Goal: Check status: Check status

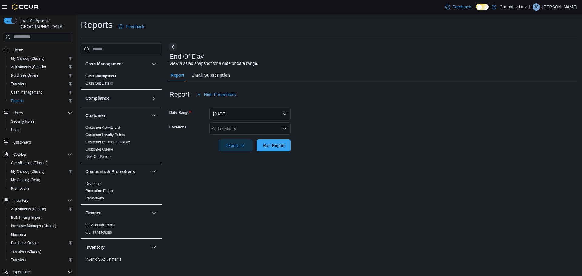
click at [31, 276] on span "Cash Management" at bounding box center [26, 280] width 31 height 5
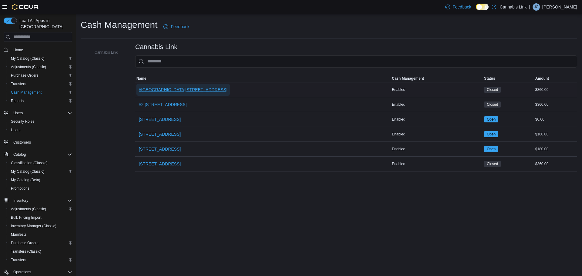
click at [150, 87] on span "#[GEOGRAPHIC_DATA][STREET_ADDRESS]" at bounding box center [183, 90] width 89 height 6
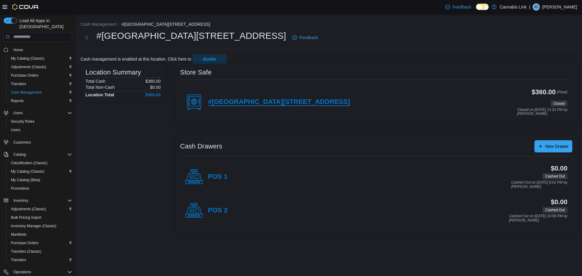
click at [283, 98] on div "#[GEOGRAPHIC_DATA][STREET_ADDRESS]" at bounding box center [267, 102] width 165 height 18
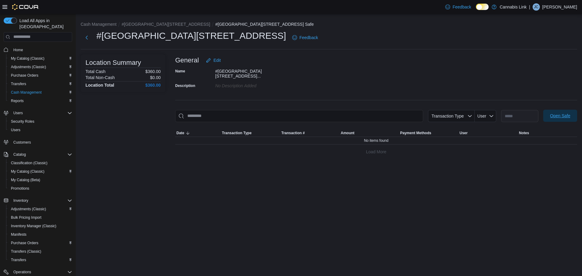
click at [568, 113] on span "Open Safe" at bounding box center [561, 116] width 20 height 6
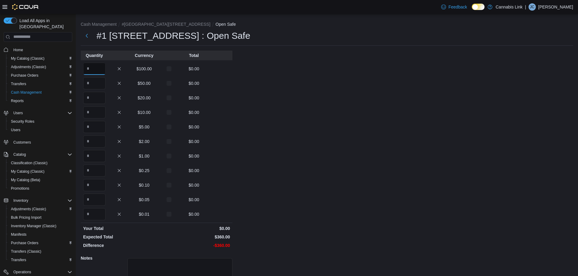
click at [104, 70] on input "Quantity" at bounding box center [94, 69] width 22 height 12
type input "*"
click at [98, 99] on input "Quantity" at bounding box center [94, 98] width 22 height 12
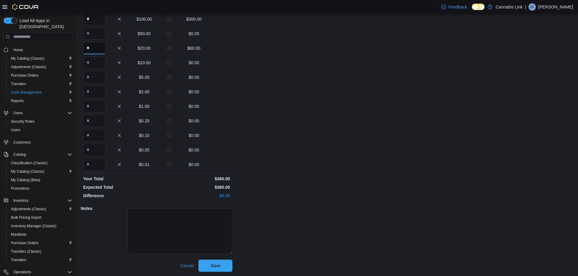
scroll to position [50, 0]
type input "*"
click at [215, 269] on span "Save" at bounding box center [215, 265] width 27 height 12
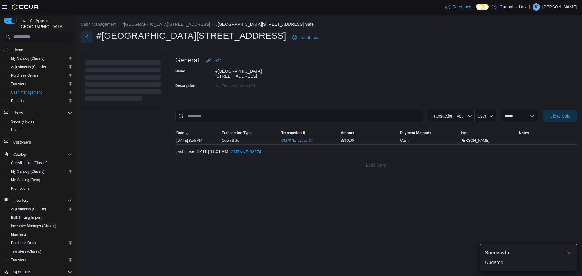
click at [86, 39] on button "Next" at bounding box center [87, 37] width 12 height 12
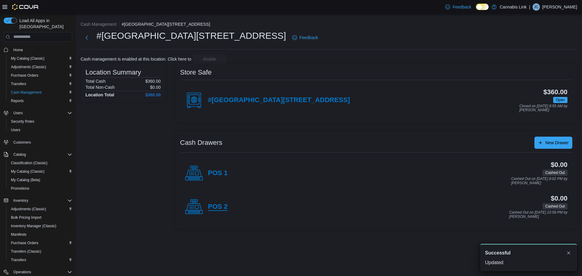
click at [216, 206] on h4 "POS 2" at bounding box center [218, 207] width 20 height 8
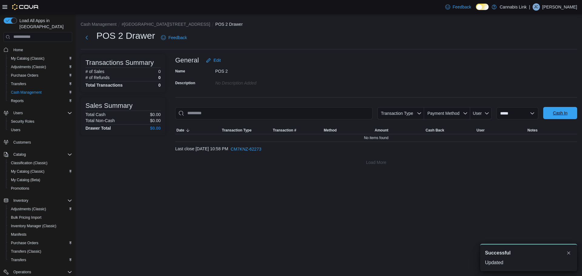
click at [554, 113] on span "Cash In" at bounding box center [560, 113] width 15 height 6
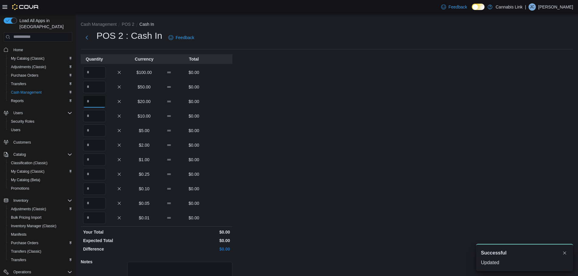
click at [101, 100] on input "Quantity" at bounding box center [94, 102] width 22 height 12
type input "*"
type input "**"
type input "*"
type input "**"
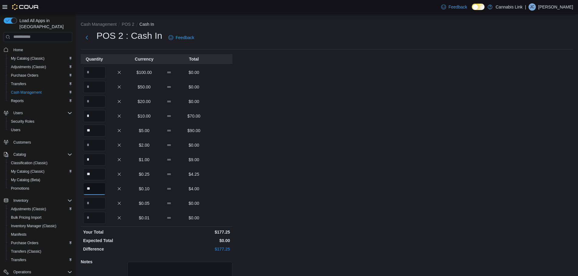
type input "**"
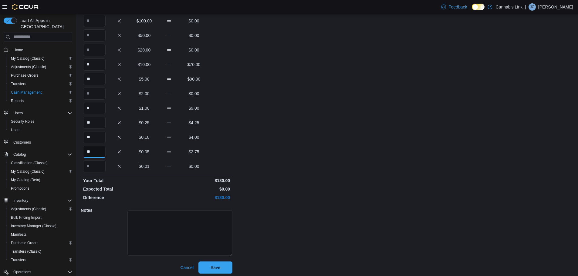
scroll to position [54, 0]
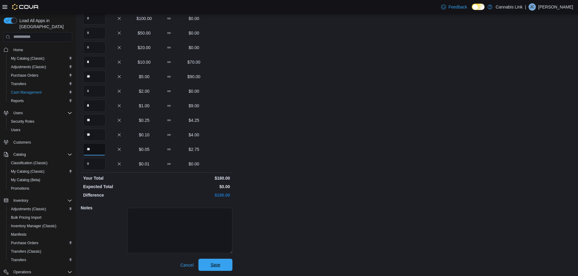
type input "**"
click at [222, 271] on span "Save" at bounding box center [215, 265] width 27 height 12
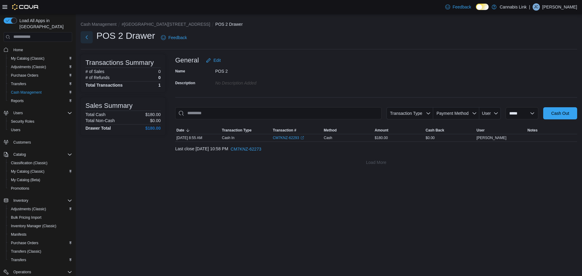
click at [86, 40] on button "Next" at bounding box center [87, 37] width 12 height 12
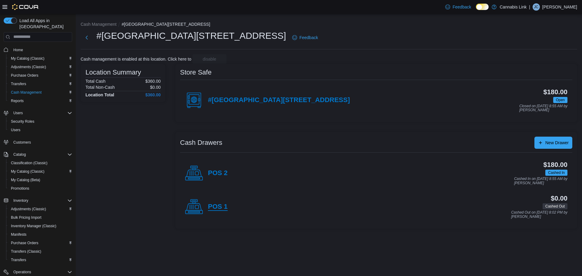
click at [211, 209] on h4 "POS 1" at bounding box center [218, 207] width 20 height 8
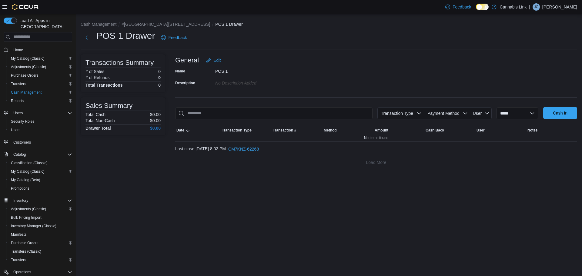
click at [569, 116] on span "Cash In" at bounding box center [560, 113] width 27 height 12
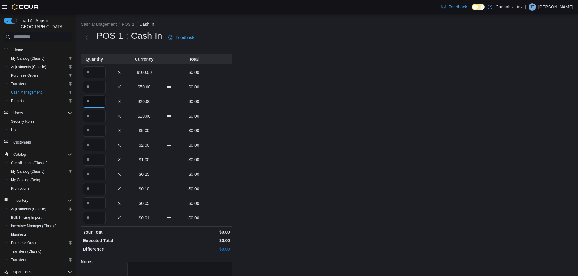
click at [93, 98] on input "Quantity" at bounding box center [94, 102] width 22 height 12
type input "*"
type input "**"
type input "*"
type input "**"
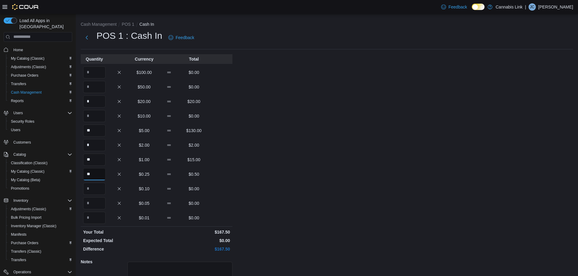
type input "**"
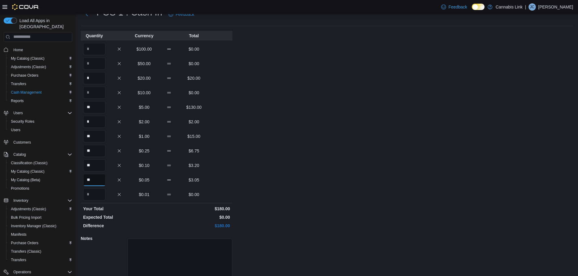
scroll to position [54, 0]
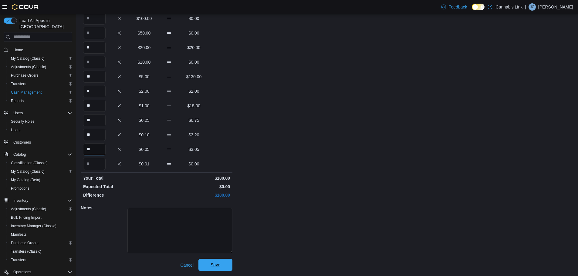
type input "**"
click at [229, 265] on button "Save" at bounding box center [215, 265] width 34 height 12
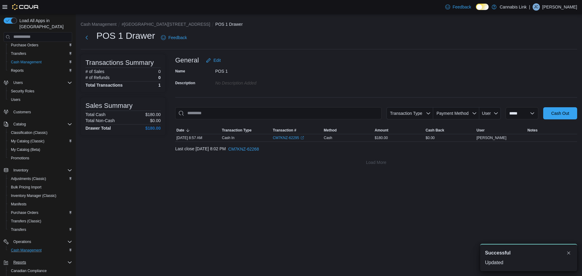
scroll to position [61, 0]
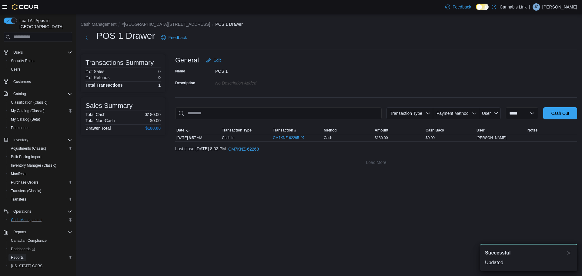
click at [21, 255] on span "Reports" at bounding box center [17, 257] width 13 height 5
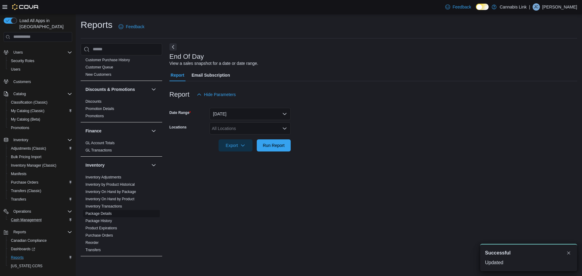
scroll to position [91, 0]
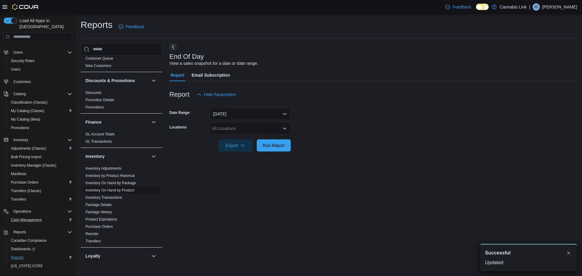
click at [123, 189] on link "Inventory On Hand by Product" at bounding box center [110, 190] width 49 height 4
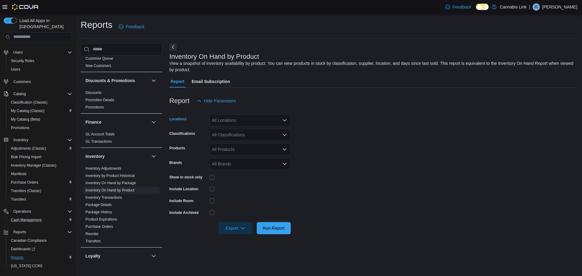
click at [243, 122] on div "All Locations" at bounding box center [250, 120] width 81 height 12
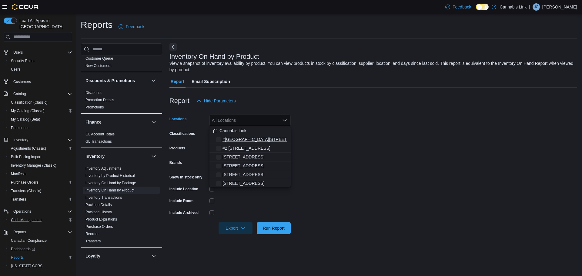
click at [251, 138] on span "#[GEOGRAPHIC_DATA][STREET_ADDRESS]" at bounding box center [267, 140] width 89 height 6
click at [349, 149] on form "Locations #[GEOGRAPHIC_DATA][STREET_ADDRESS]. Selected. [STREET_ADDRESS]. Press…" at bounding box center [374, 170] width 408 height 127
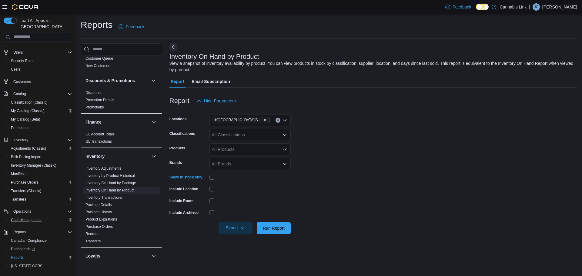
click at [239, 230] on span "Export" at bounding box center [235, 228] width 27 height 12
click at [240, 195] on button "Export to Excel" at bounding box center [236, 192] width 35 height 12
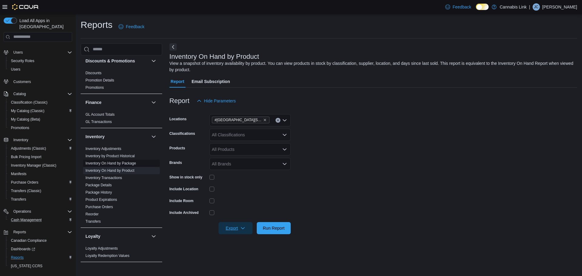
scroll to position [121, 0]
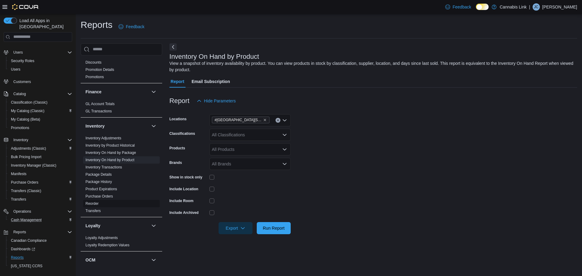
click at [93, 204] on link "Reorder" at bounding box center [92, 204] width 13 height 4
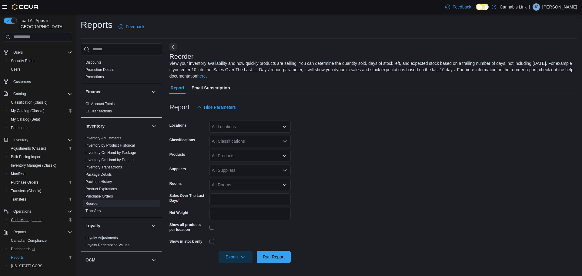
click at [252, 125] on div "All Locations" at bounding box center [250, 127] width 81 height 12
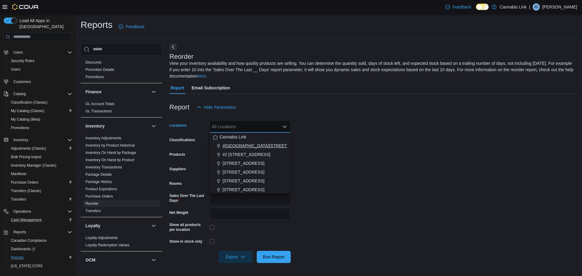
click at [257, 144] on span "#[GEOGRAPHIC_DATA][STREET_ADDRESS]" at bounding box center [267, 146] width 89 height 6
click at [416, 171] on form "Locations #[GEOGRAPHIC_DATA][STREET_ADDRESS]. Selected. [STREET_ADDRESS]. Press…" at bounding box center [374, 188] width 408 height 150
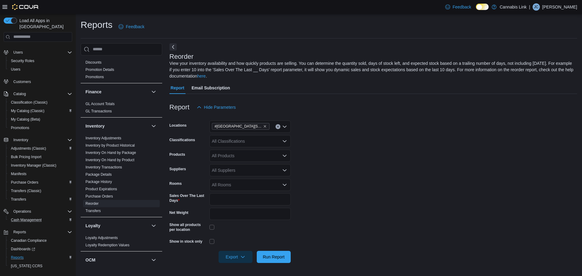
click at [239, 172] on div "All Suppliers" at bounding box center [250, 170] width 81 height 12
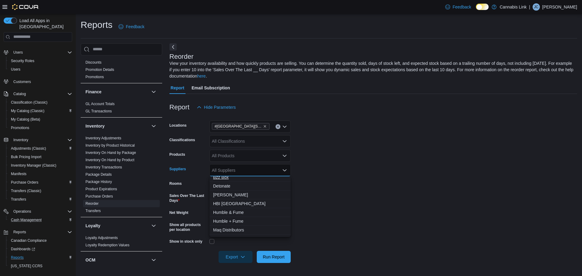
scroll to position [30, 0]
click at [226, 229] on span "OCS" at bounding box center [250, 230] width 74 height 6
click at [379, 224] on form "Locations #1 [STREET_ADDRESS] Classifications All Classifications Products All …" at bounding box center [374, 188] width 408 height 150
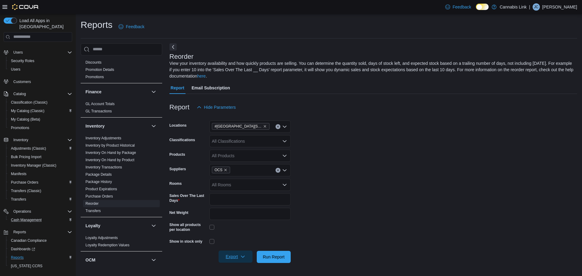
click at [236, 259] on span "Export" at bounding box center [235, 257] width 27 height 12
click at [241, 221] on span "Export to Excel" at bounding box center [236, 220] width 27 height 5
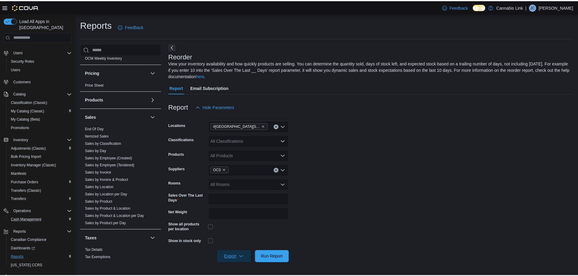
scroll to position [344, 0]
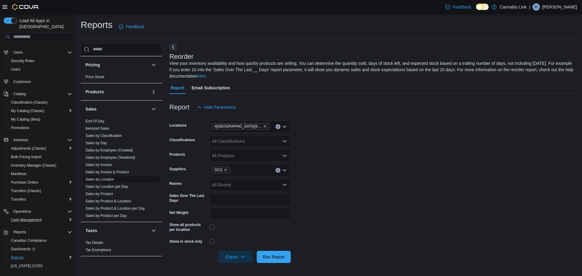
click at [105, 179] on link "Sales by Location" at bounding box center [100, 179] width 29 height 4
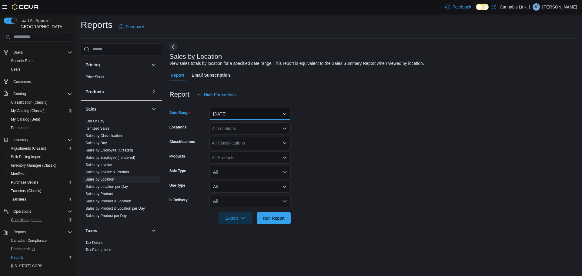
click at [253, 115] on button "[DATE]" at bounding box center [250, 114] width 81 height 12
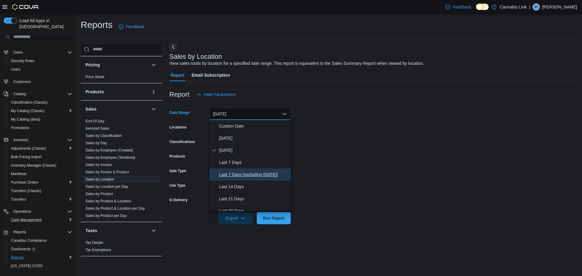
click at [255, 174] on span "Last 7 Days (excluding [DATE])" at bounding box center [253, 174] width 69 height 7
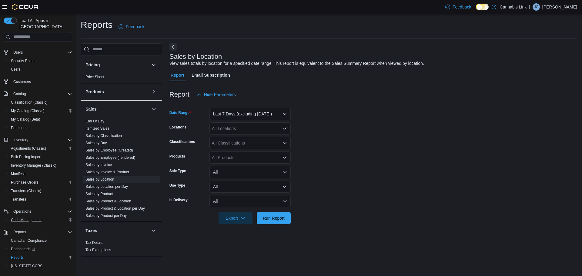
click at [237, 126] on div "All Locations" at bounding box center [250, 129] width 81 height 12
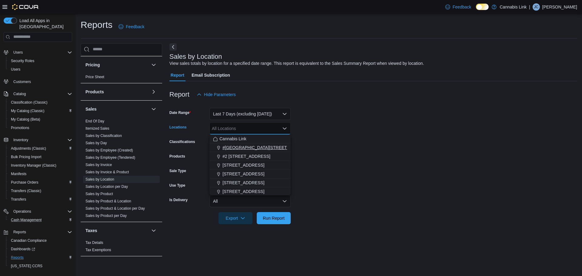
click at [248, 147] on span "#[GEOGRAPHIC_DATA][STREET_ADDRESS]" at bounding box center [267, 148] width 89 height 6
click at [361, 156] on form "Date Range Last 7 Days (excluding [DATE]) Locations #[GEOGRAPHIC_DATA][STREET_A…" at bounding box center [374, 163] width 408 height 124
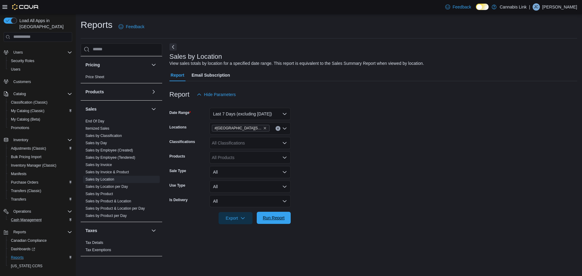
click at [281, 219] on span "Run Report" at bounding box center [274, 218] width 22 height 6
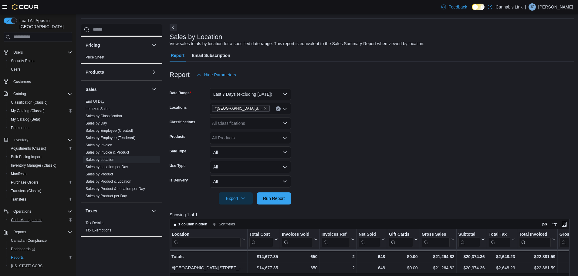
scroll to position [30, 0]
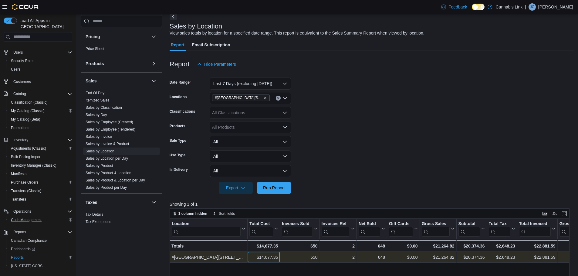
click at [267, 258] on div "$14,677.35" at bounding box center [263, 257] width 29 height 7
copy div "14,677.35"
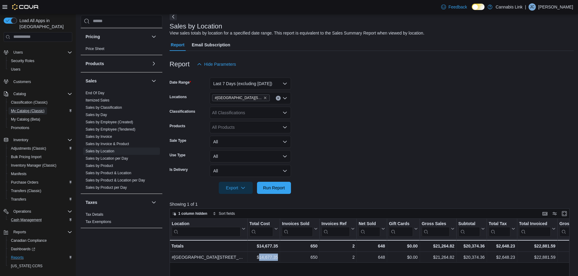
click at [34, 109] on span "My Catalog (Classic)" at bounding box center [28, 111] width 34 height 5
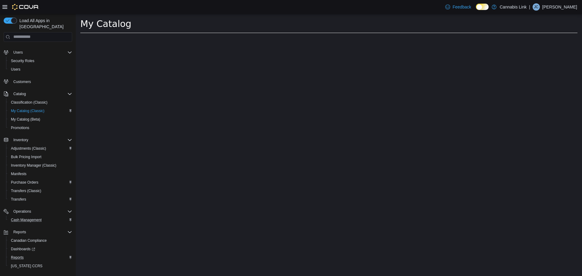
select select "**********"
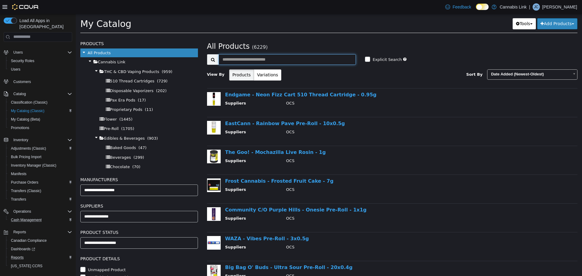
click at [242, 62] on input "text" at bounding box center [288, 59] width 138 height 11
type input "**********"
select select "**********"
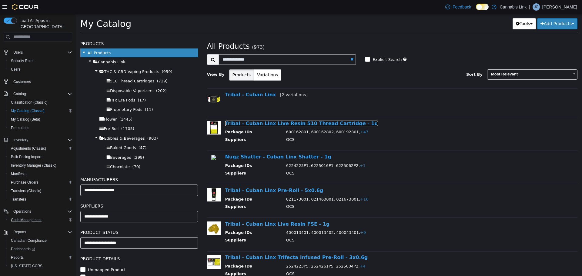
click at [281, 123] on link "Tribal - Cuban Linx Live Resin 510 Thread Cartridge - 1g" at bounding box center [301, 123] width 153 height 6
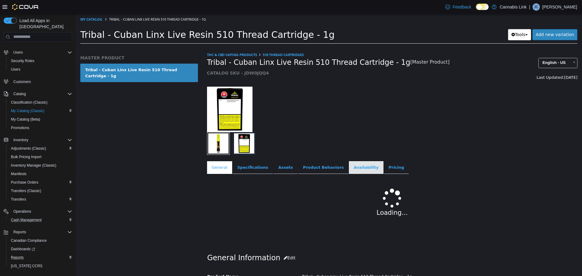
click at [349, 167] on link "Availability" at bounding box center [366, 167] width 35 height 13
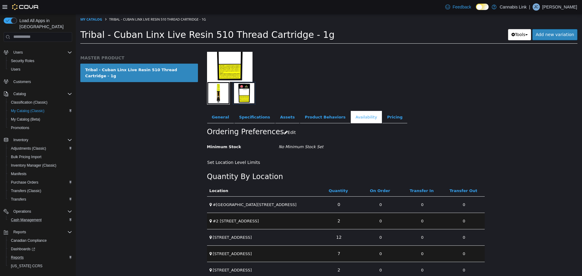
scroll to position [61, 0]
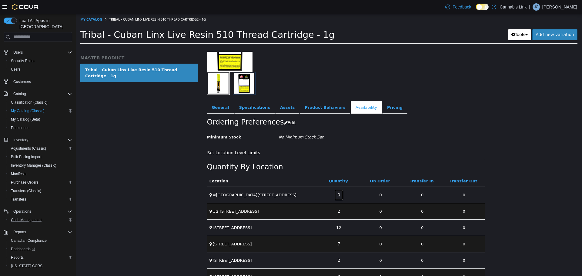
click at [335, 197] on link "0" at bounding box center [339, 194] width 9 height 11
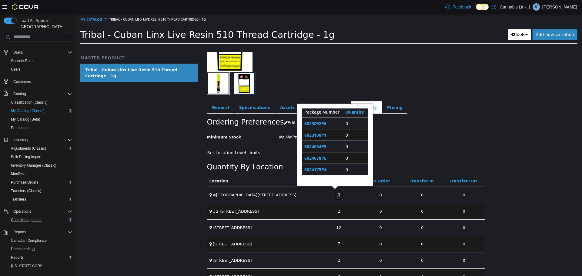
scroll to position [3, 0]
drag, startPoint x: 333, startPoint y: 123, endPoint x: 305, endPoint y: 124, distance: 28.2
click at [305, 124] on td "6023092P6" at bounding box center [322, 123] width 41 height 12
copy link "6023092P6"
drag, startPoint x: 328, startPoint y: 133, endPoint x: 304, endPoint y: 137, distance: 24.2
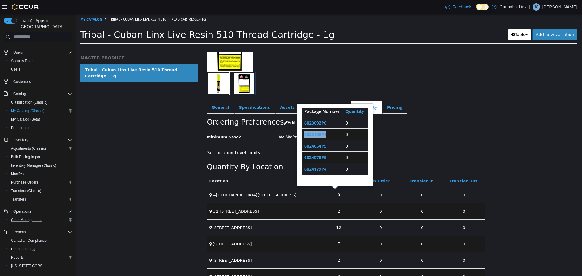
click at [304, 137] on td "6023108P1" at bounding box center [322, 134] width 41 height 12
drag, startPoint x: 332, startPoint y: 134, endPoint x: 304, endPoint y: 137, distance: 28.0
click at [304, 137] on td "6023108P1" at bounding box center [322, 134] width 41 height 12
copy link "6023108P1"
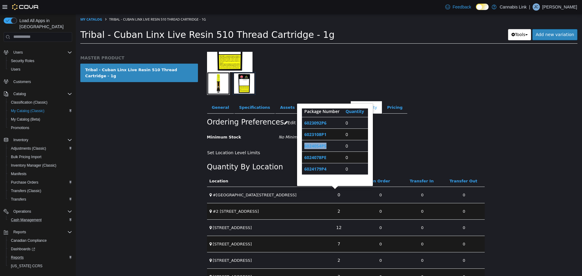
drag, startPoint x: 328, startPoint y: 148, endPoint x: 305, endPoint y: 150, distance: 23.1
click at [305, 150] on td "6024054P5" at bounding box center [322, 146] width 41 height 12
copy link "6024054P5"
drag, startPoint x: 331, startPoint y: 159, endPoint x: 305, endPoint y: 161, distance: 25.9
click at [305, 161] on td "6024078PE" at bounding box center [322, 157] width 41 height 12
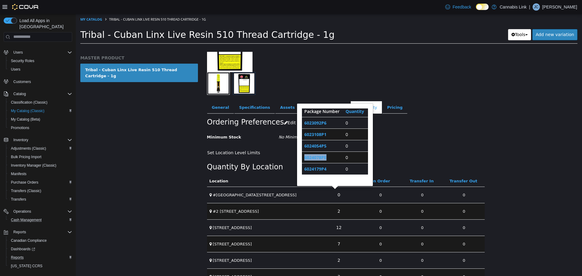
copy link "6024078PE"
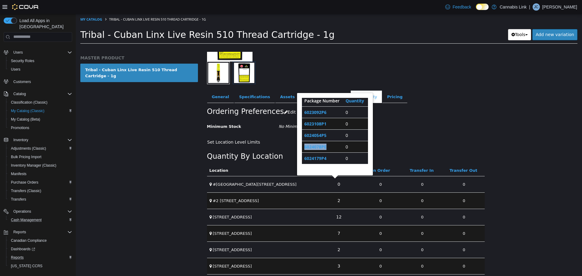
scroll to position [76, 0]
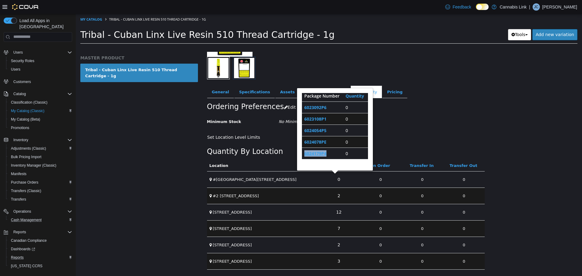
drag, startPoint x: 328, startPoint y: 154, endPoint x: 306, endPoint y: 154, distance: 22.4
click at [306, 154] on td "6024179P4" at bounding box center [322, 153] width 41 height 12
copy link "6024179P4"
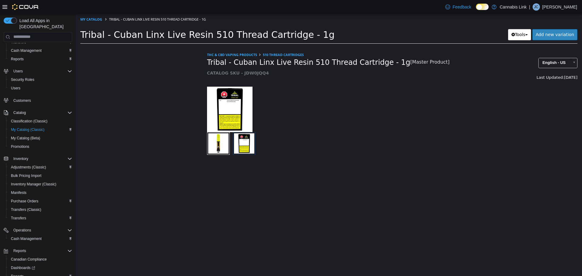
scroll to position [61, 0]
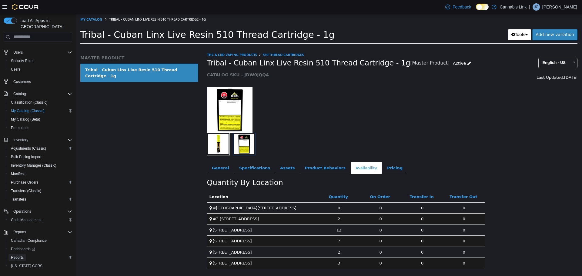
click at [22, 255] on span "Reports" at bounding box center [17, 257] width 13 height 5
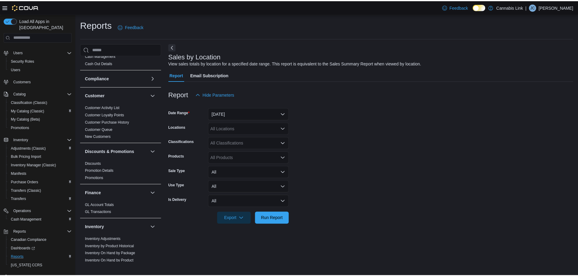
scroll to position [61, 0]
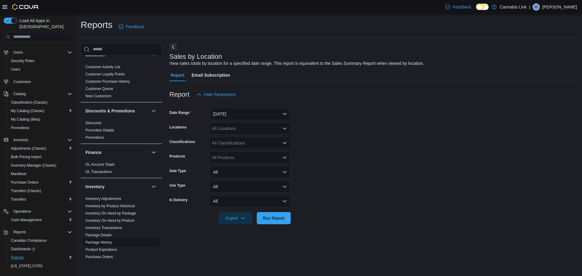
click at [101, 244] on link "Package History" at bounding box center [99, 243] width 26 height 4
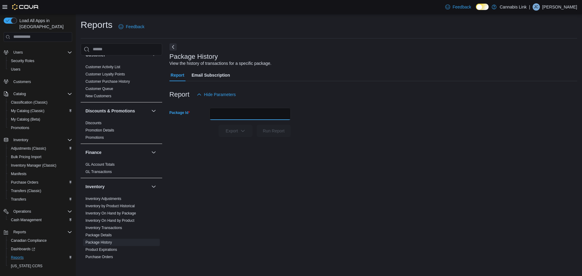
click at [267, 120] on input "Package Id" at bounding box center [250, 114] width 81 height 12
paste input "*********"
type input "*********"
click at [277, 134] on span "Run Report" at bounding box center [274, 131] width 27 height 12
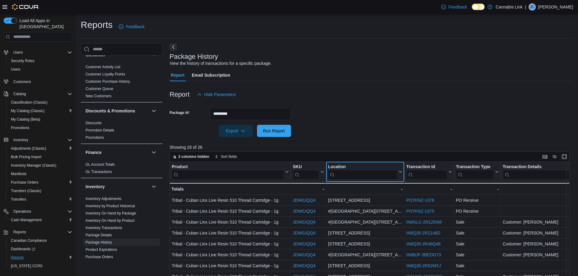
click at [352, 176] on input "search" at bounding box center [362, 175] width 69 height 10
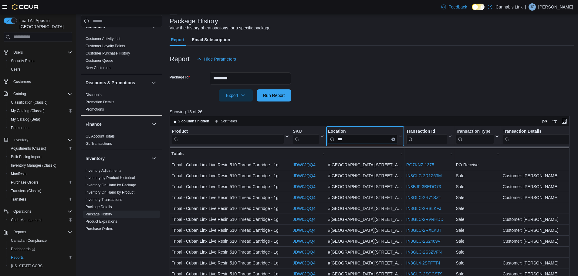
scroll to position [101, 0]
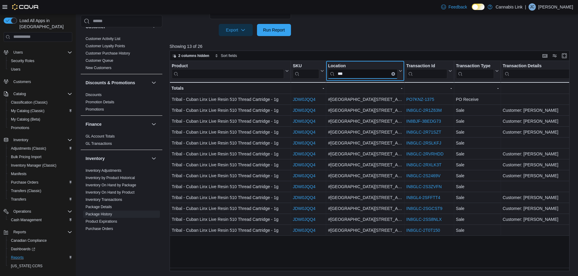
type input "***"
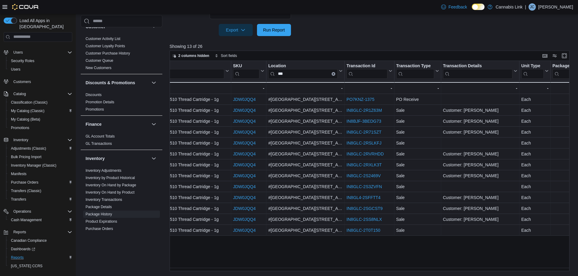
scroll to position [0, 239]
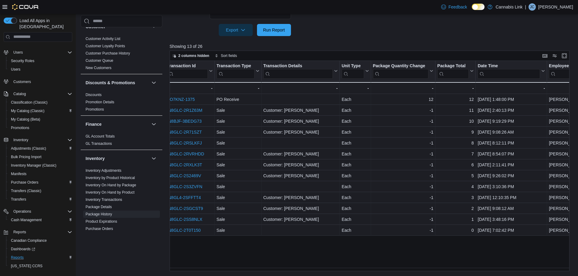
click at [486, 275] on div "Reports Feedback Cash Management Cash Management Cash Out Details Compliance OC…" at bounding box center [327, 95] width 503 height 364
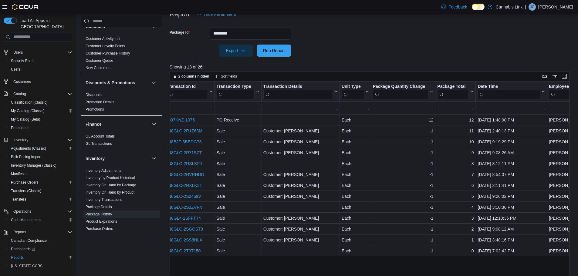
scroll to position [71, 0]
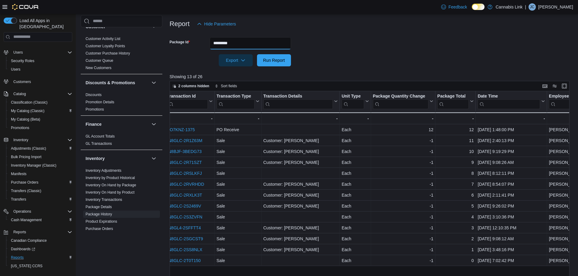
click at [226, 42] on input "*********" at bounding box center [250, 43] width 81 height 12
paste input "text"
type input "*********"
click at [267, 56] on span "Run Report" at bounding box center [274, 60] width 27 height 12
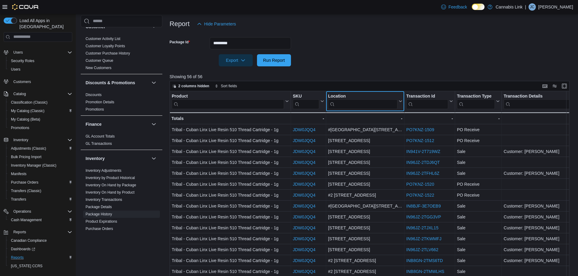
click at [346, 103] on input "search" at bounding box center [362, 104] width 69 height 10
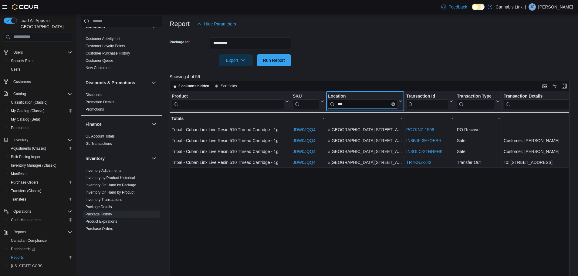
scroll to position [101, 0]
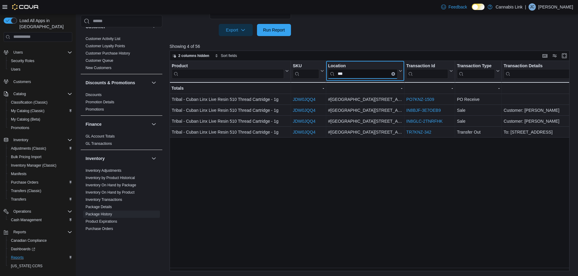
type input "***"
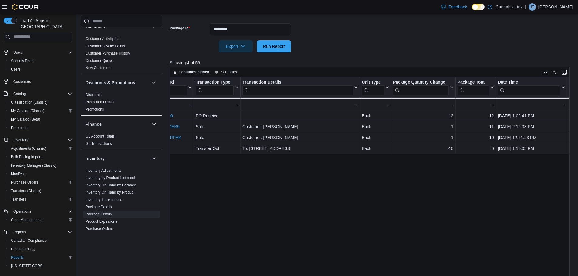
scroll to position [71, 0]
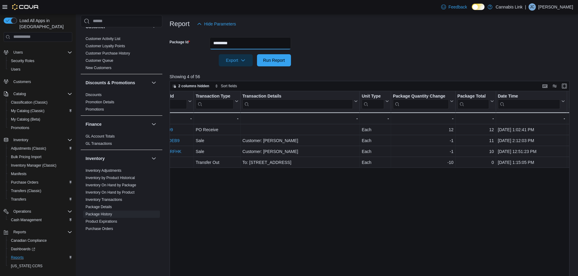
click at [264, 45] on input "*********" at bounding box center [250, 43] width 81 height 12
paste input "text"
type input "*********"
click at [275, 55] on span "Run Report" at bounding box center [274, 60] width 27 height 12
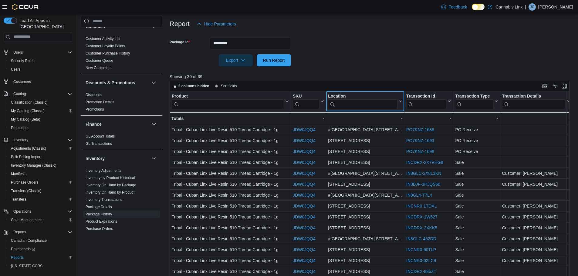
click at [359, 105] on input "search" at bounding box center [362, 104] width 69 height 10
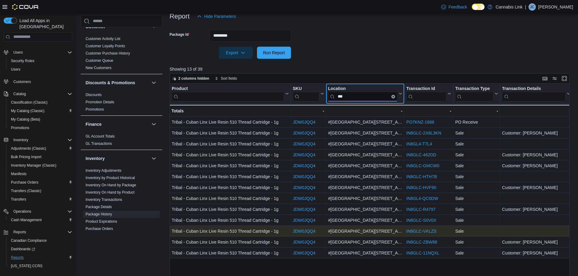
scroll to position [101, 0]
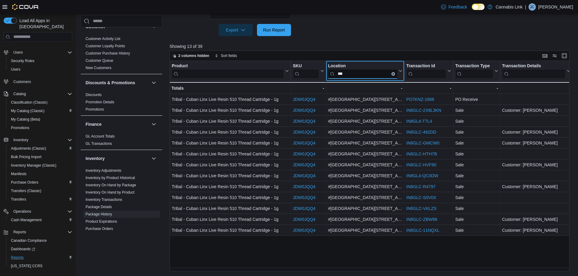
type input "***"
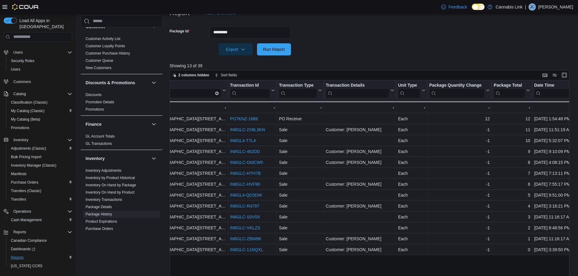
scroll to position [71, 0]
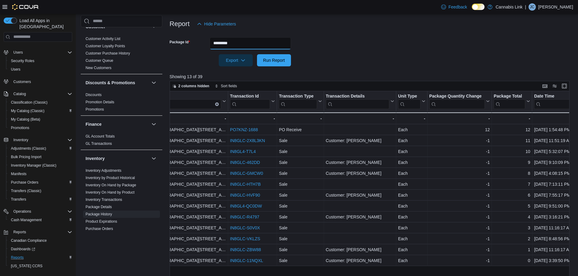
click at [268, 39] on input "*********" at bounding box center [250, 43] width 81 height 12
paste input "text"
type input "*********"
click at [273, 60] on span "Run Report" at bounding box center [274, 60] width 22 height 6
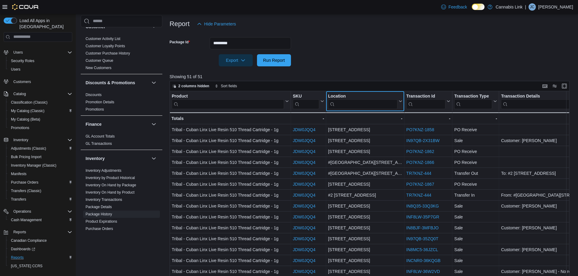
click at [359, 103] on input "search" at bounding box center [362, 104] width 69 height 10
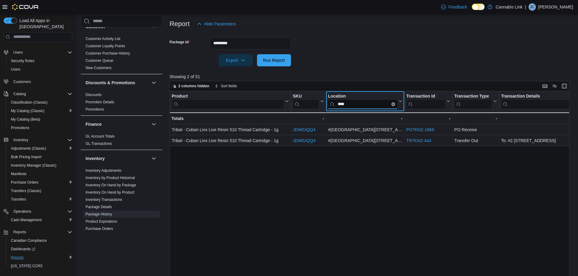
type input "****"
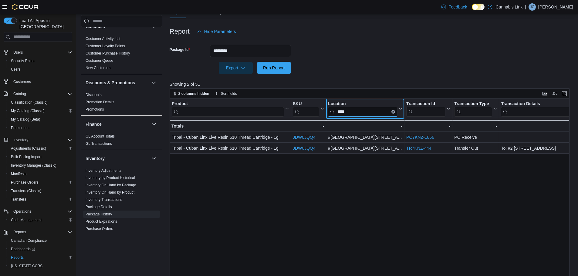
scroll to position [40, 0]
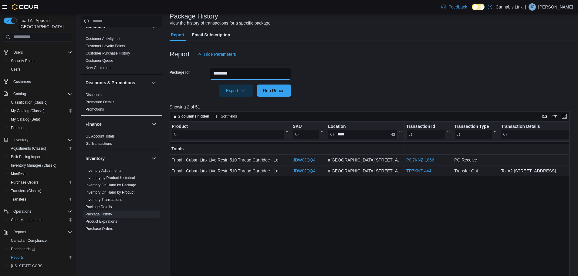
click at [242, 76] on input "*********" at bounding box center [250, 74] width 81 height 12
paste input "text"
type input "*********"
click at [270, 88] on span "Run Report" at bounding box center [274, 90] width 22 height 6
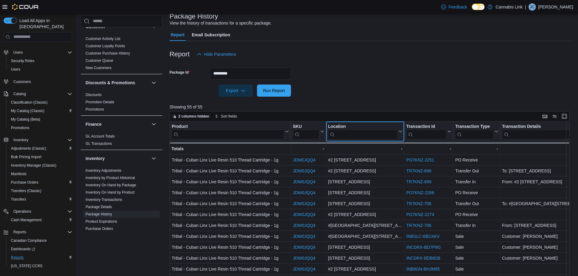
click at [373, 134] on input "search" at bounding box center [362, 135] width 69 height 10
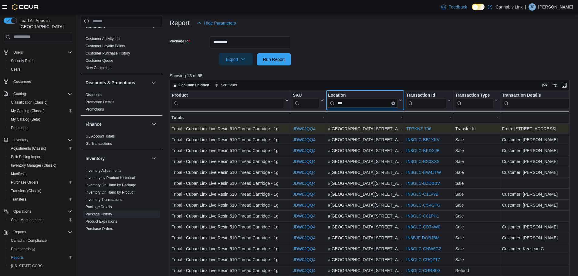
scroll to position [101, 0]
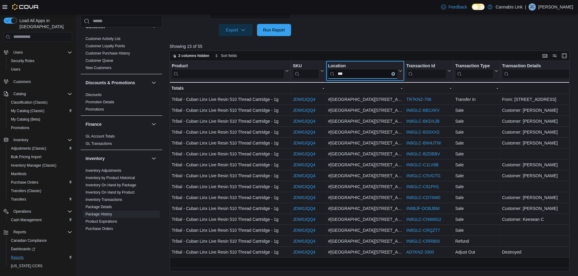
type input "***"
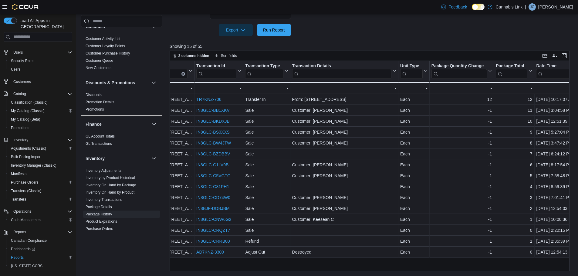
scroll to position [0, 214]
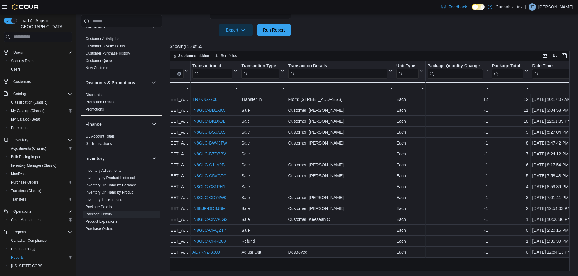
click at [464, 259] on div "Product Click to view column header actions SKU Click to view column header act…" at bounding box center [372, 166] width 404 height 211
